Goal: Information Seeking & Learning: Learn about a topic

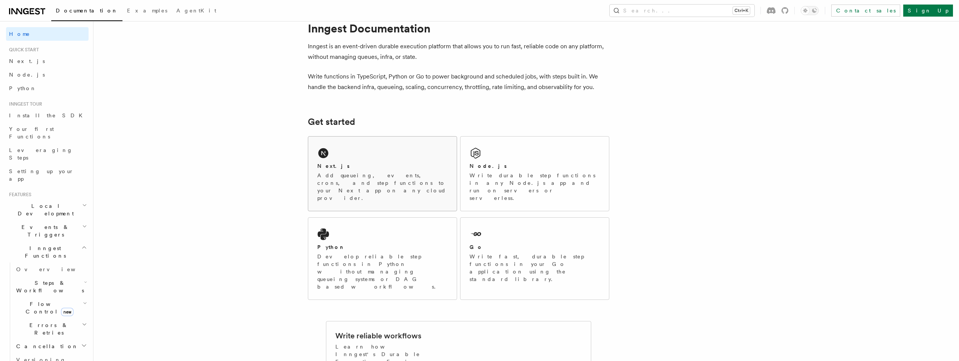
scroll to position [38, 0]
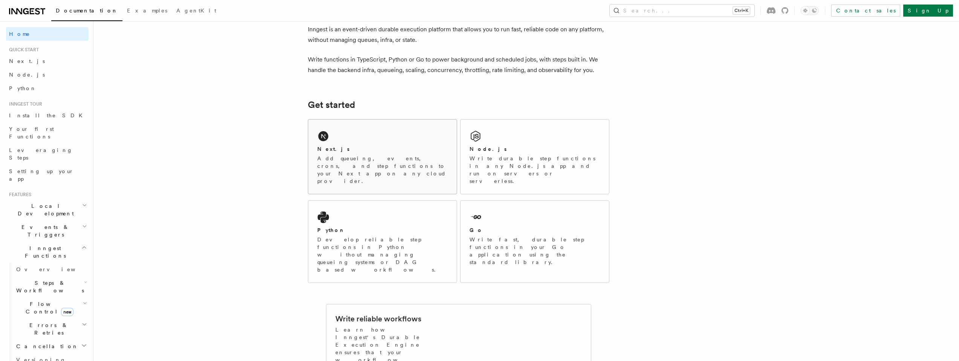
click at [383, 158] on p "Add queueing, events, crons, and step functions to your Next app on any cloud p…" at bounding box center [382, 169] width 130 height 30
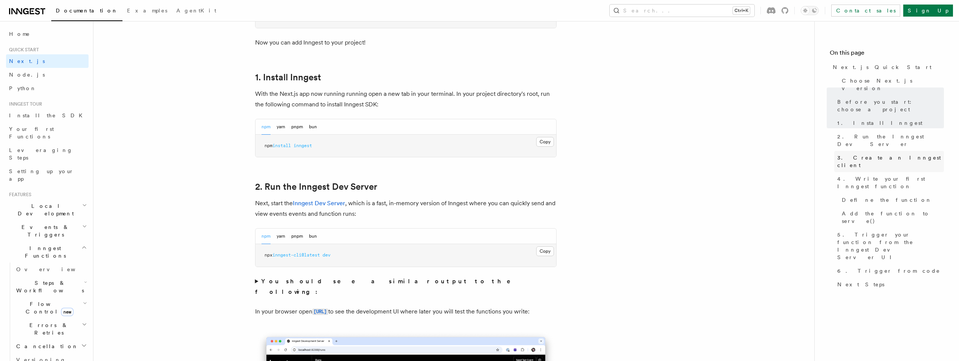
scroll to position [414, 0]
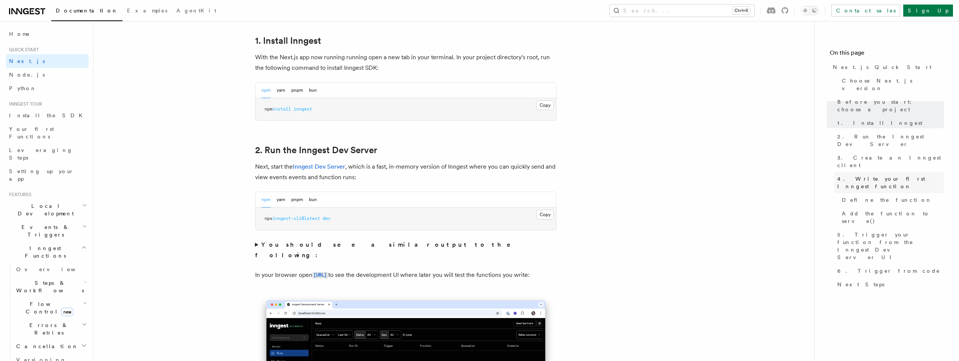
click at [891, 175] on span "4. Write your first Inngest function" at bounding box center [890, 182] width 107 height 15
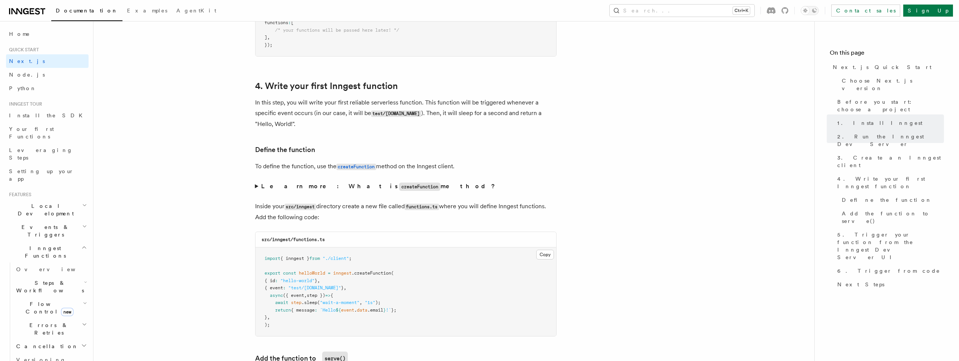
scroll to position [1211, 0]
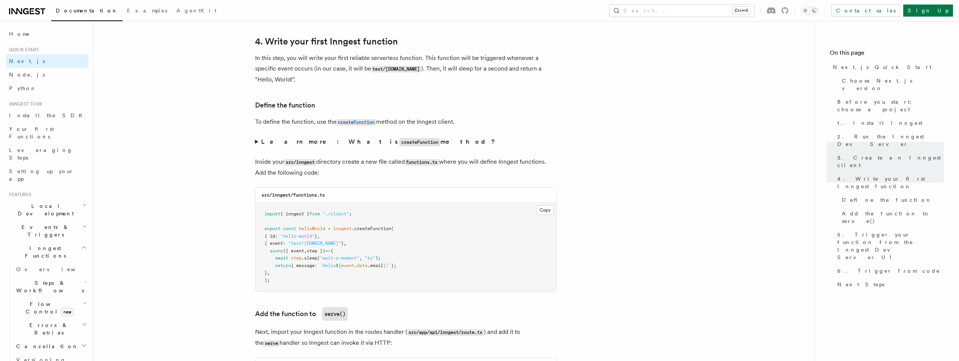
click at [364, 261] on pre "import { inngest } from "./client" ; export const helloWorld = inngest .createF…" at bounding box center [405, 247] width 301 height 89
click at [367, 264] on span "data" at bounding box center [362, 265] width 11 height 5
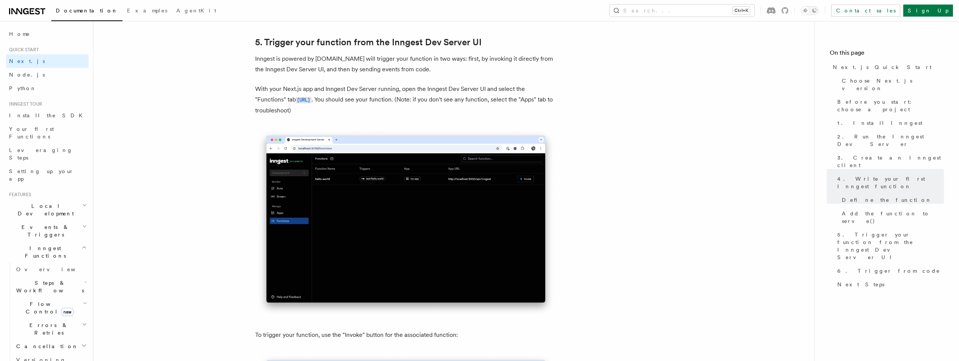
scroll to position [1776, 0]
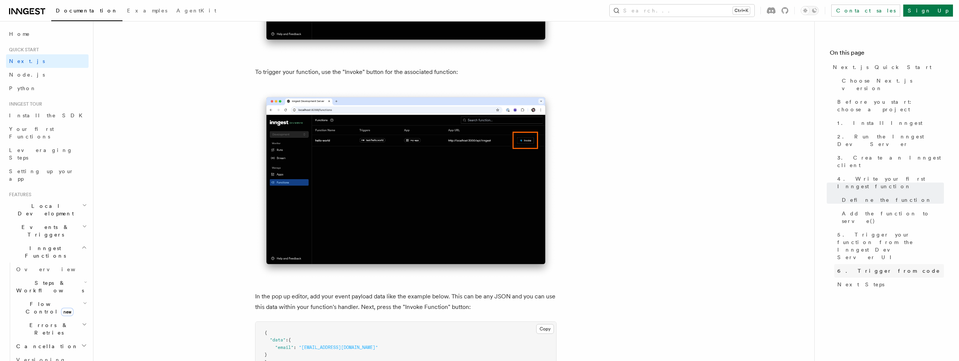
click at [888, 264] on link "6. Trigger from code" at bounding box center [889, 271] width 110 height 14
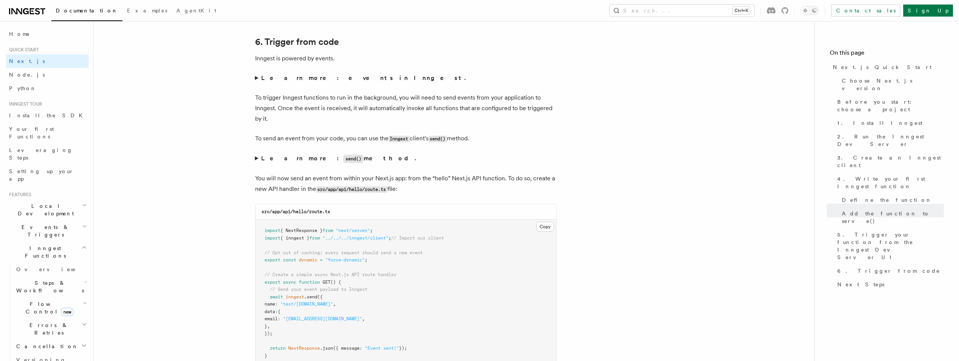
scroll to position [3882, 0]
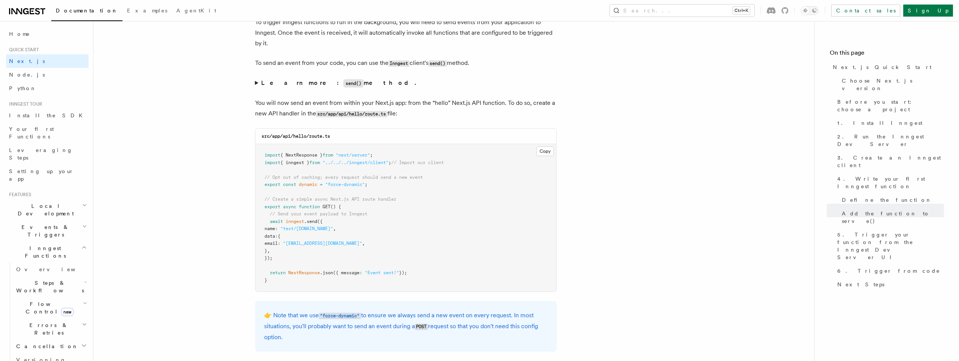
click at [297, 220] on span "inngest" at bounding box center [295, 220] width 18 height 5
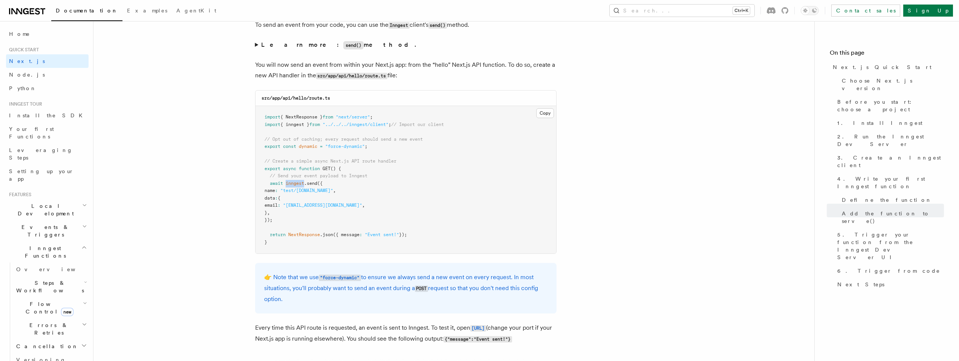
scroll to position [3920, 0]
click at [324, 188] on span ""test/[DOMAIN_NAME]"" at bounding box center [306, 190] width 53 height 5
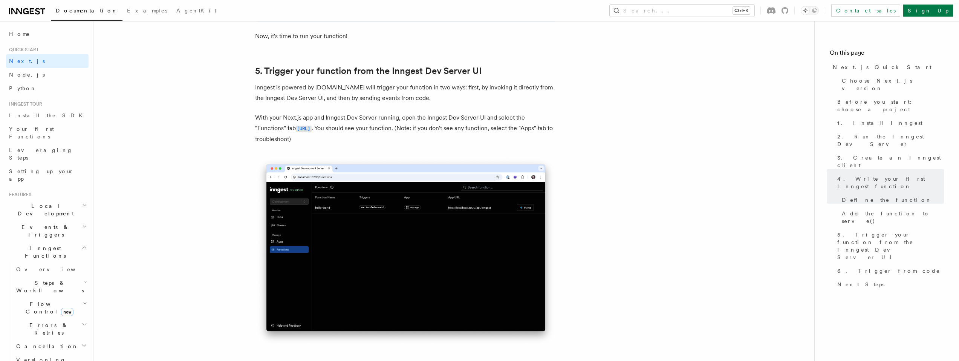
scroll to position [1778, 0]
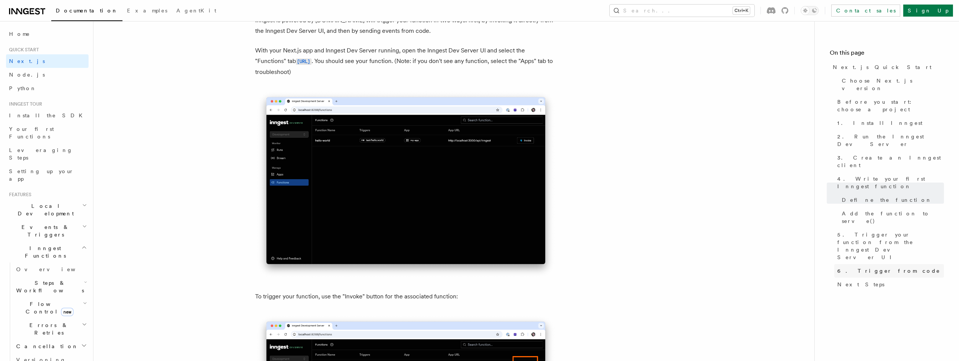
drag, startPoint x: 863, startPoint y: 212, endPoint x: 840, endPoint y: 210, distance: 23.9
click at [863, 267] on span "6. Trigger from code" at bounding box center [888, 271] width 103 height 8
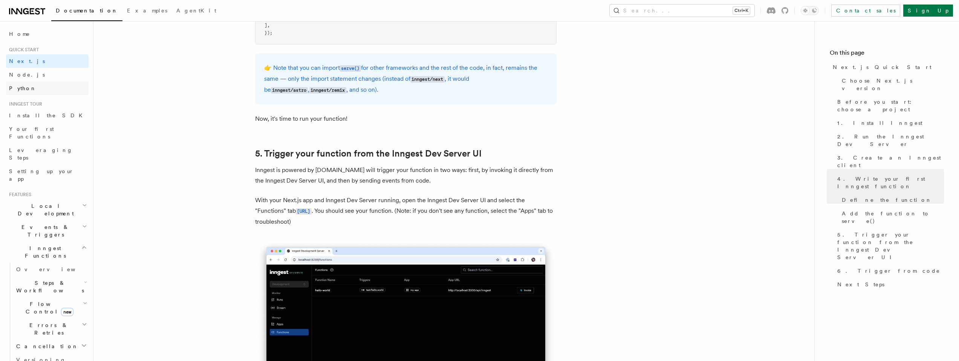
scroll to position [242, 0]
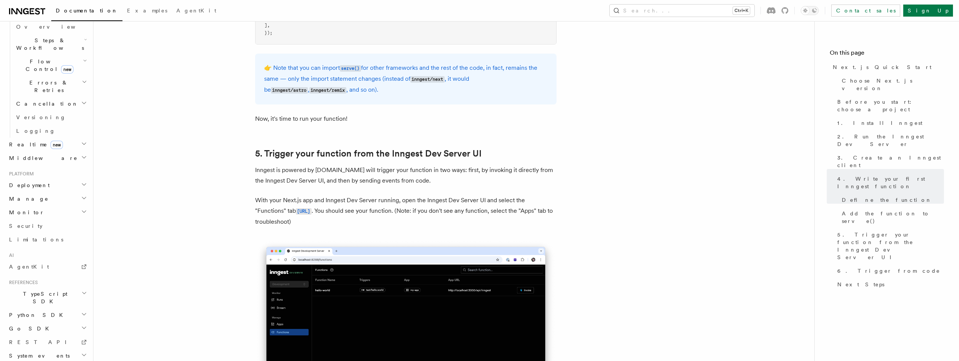
click at [38, 290] on span "TypeScript SDK" at bounding box center [43, 297] width 75 height 15
click at [45, 271] on span "Create a function" at bounding box center [38, 278] width 45 height 14
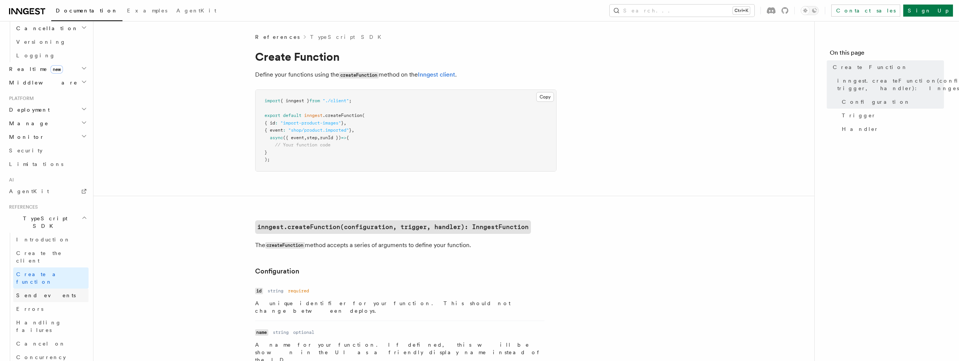
click at [43, 291] on span "Send events" at bounding box center [46, 295] width 60 height 8
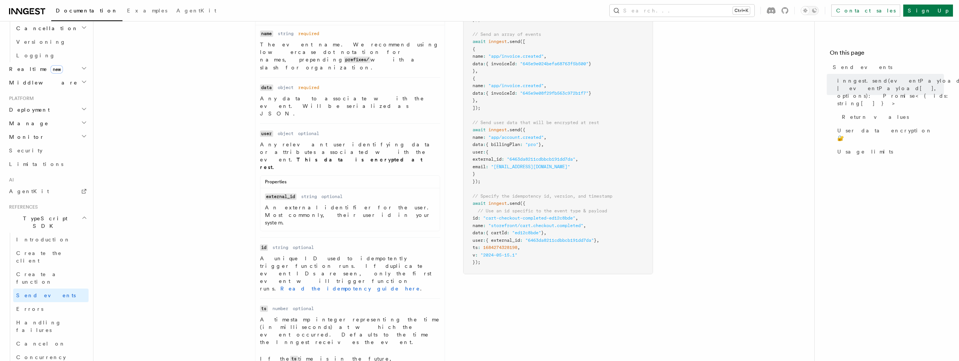
scroll to position [339, 0]
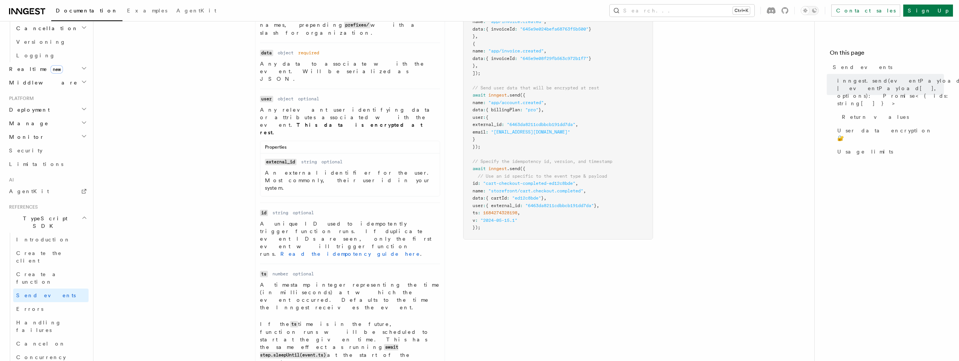
drag, startPoint x: 347, startPoint y: 290, endPoint x: 339, endPoint y: 290, distance: 7.9
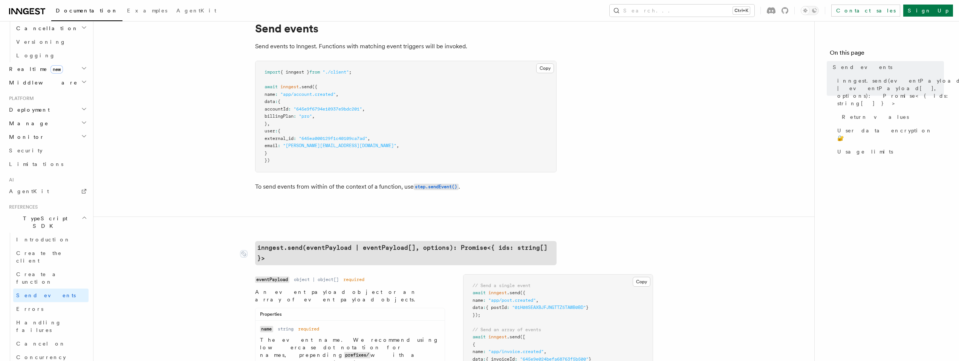
scroll to position [0, 0]
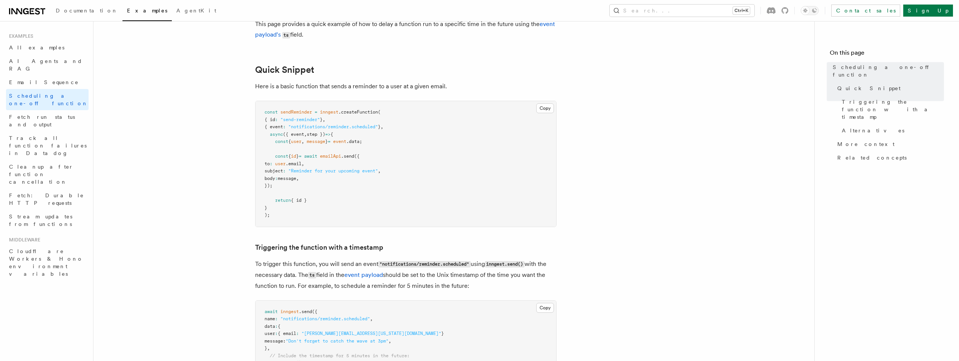
scroll to position [188, 0]
